Goal: Task Accomplishment & Management: Manage account settings

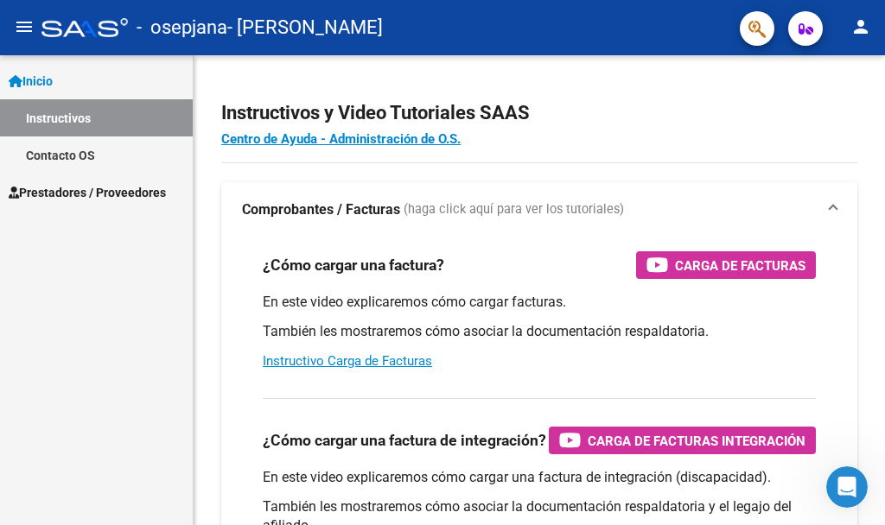
click at [855, 26] on mat-icon "person" at bounding box center [860, 26] width 21 height 21
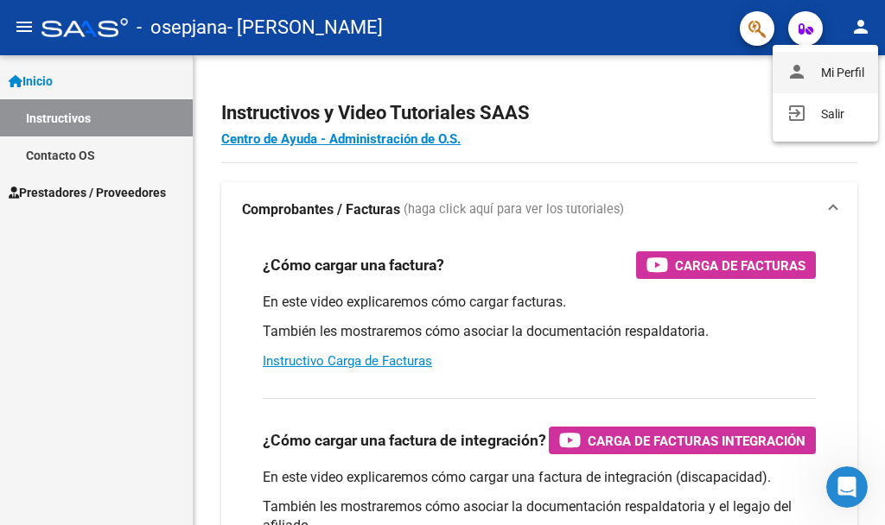
click at [834, 69] on button "person Mi Perfil" at bounding box center [825, 72] width 105 height 41
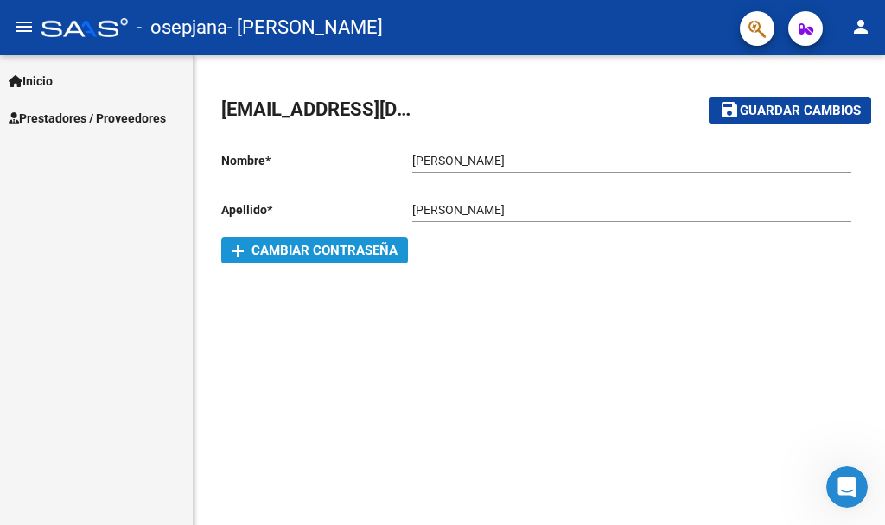
click at [334, 251] on span "add Cambiar Contraseña" at bounding box center [315, 251] width 166 height 16
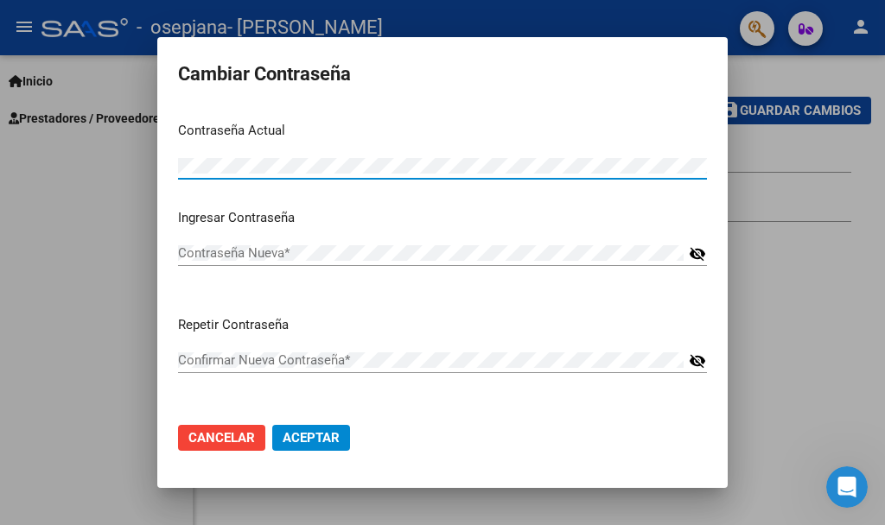
click at [175, 153] on mat-dialog-content "Contraseña Actual Contraseña Actual * Ingresar Contraseña Contraseña Nueva * vi…" at bounding box center [442, 259] width 570 height 302
click at [701, 244] on mat-icon "visibility_off" at bounding box center [697, 254] width 17 height 21
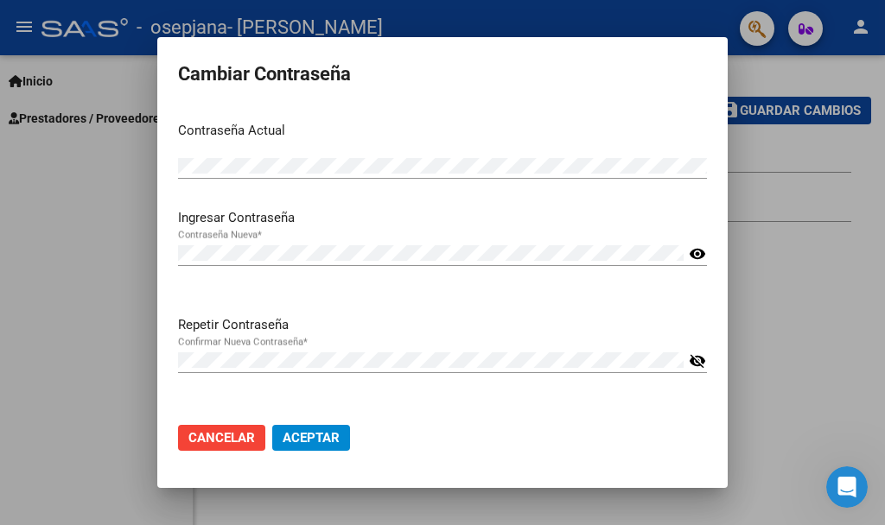
click at [703, 357] on mat-icon "visibility_off" at bounding box center [697, 361] width 17 height 21
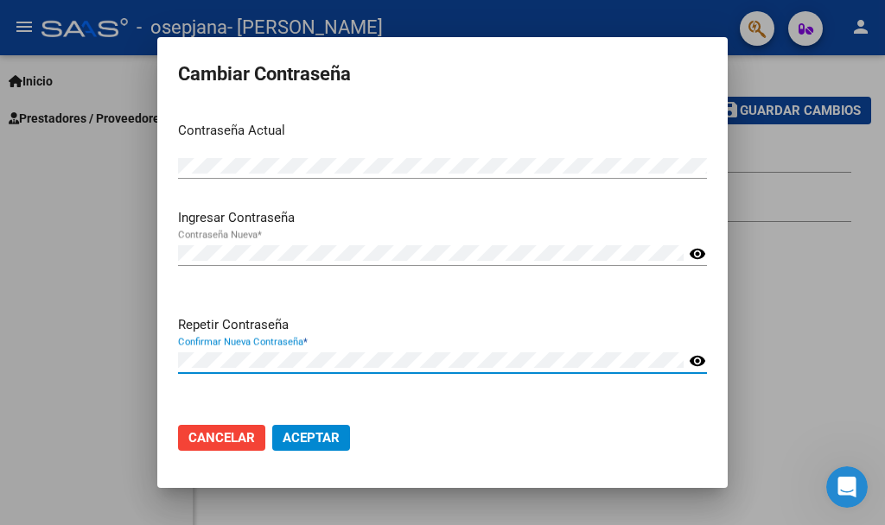
click at [302, 444] on span "Aceptar" at bounding box center [311, 438] width 57 height 16
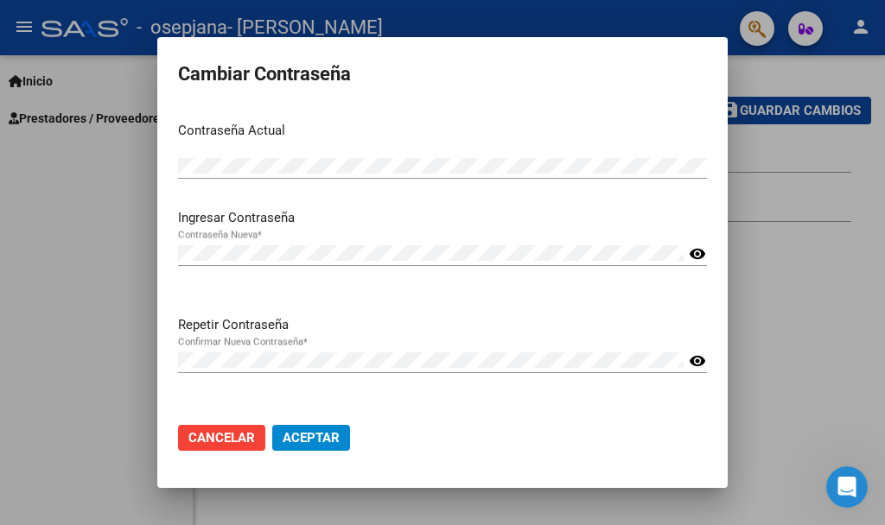
click at [315, 443] on span "Aceptar" at bounding box center [311, 438] width 57 height 16
click at [174, 157] on mat-dialog-content "Contraseña Actual Contraseña Actual * Ingresar Contraseña Contraseña Nueva * vi…" at bounding box center [442, 259] width 570 height 302
click at [302, 437] on span "Aceptar" at bounding box center [311, 438] width 57 height 16
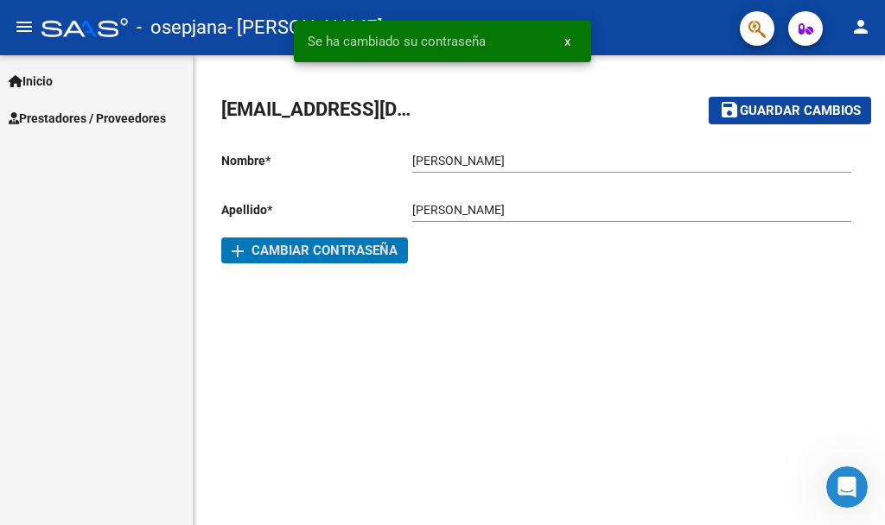
click at [858, 29] on mat-icon "person" at bounding box center [860, 26] width 21 height 21
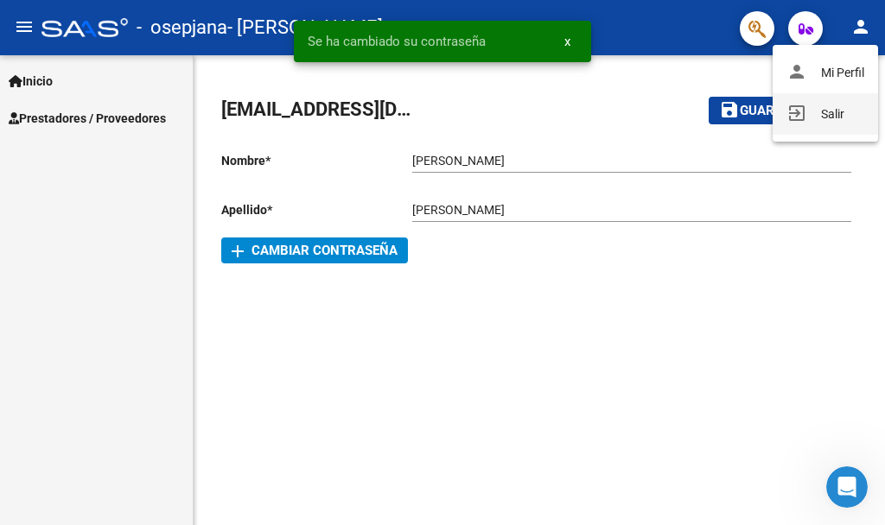
click at [816, 114] on button "exit_to_app Salir" at bounding box center [825, 113] width 105 height 41
